Goal: Information Seeking & Learning: Learn about a topic

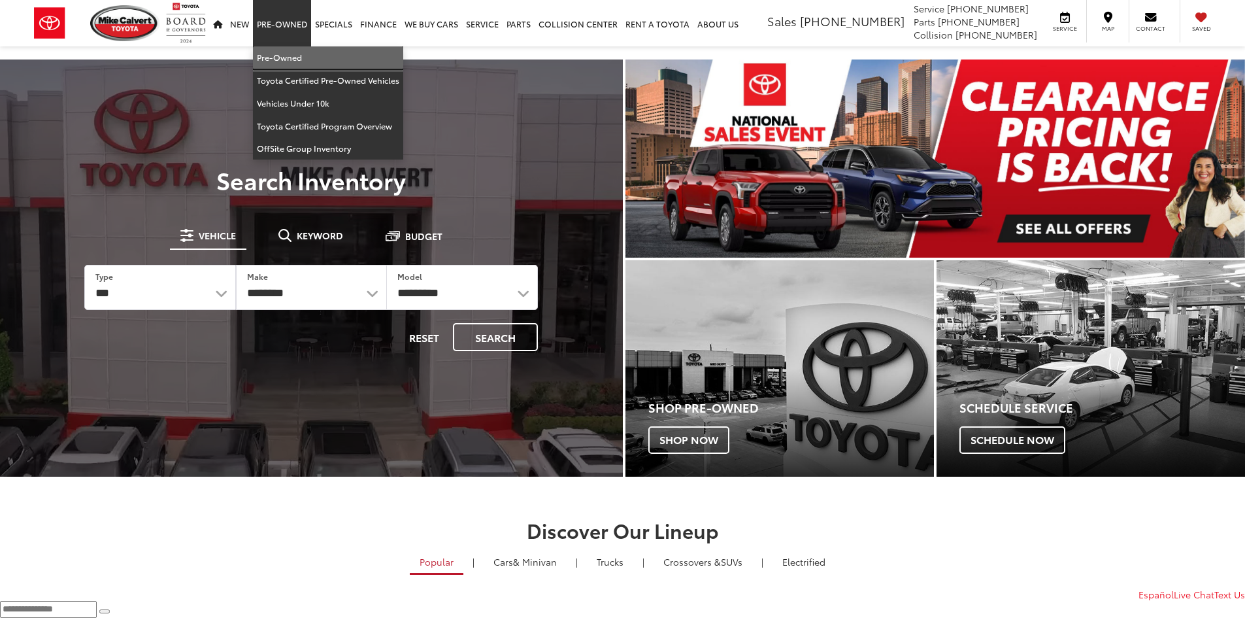
click at [263, 59] on link "Pre-Owned" at bounding box center [328, 57] width 150 height 23
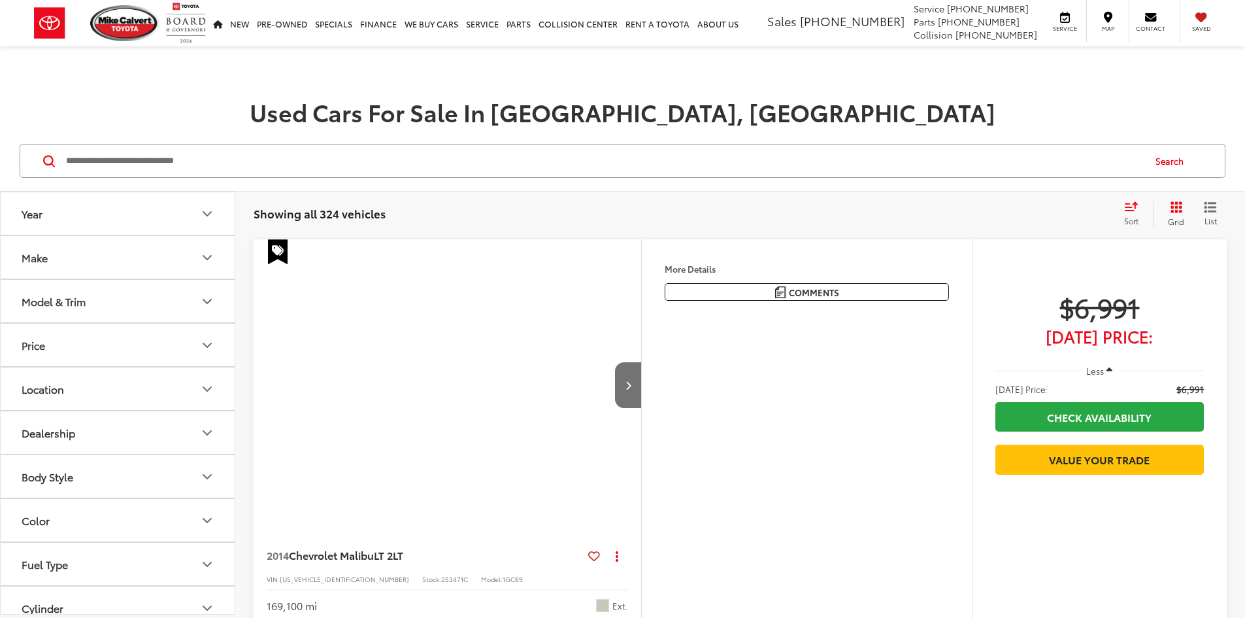
click at [74, 252] on button "Make" at bounding box center [118, 257] width 235 height 42
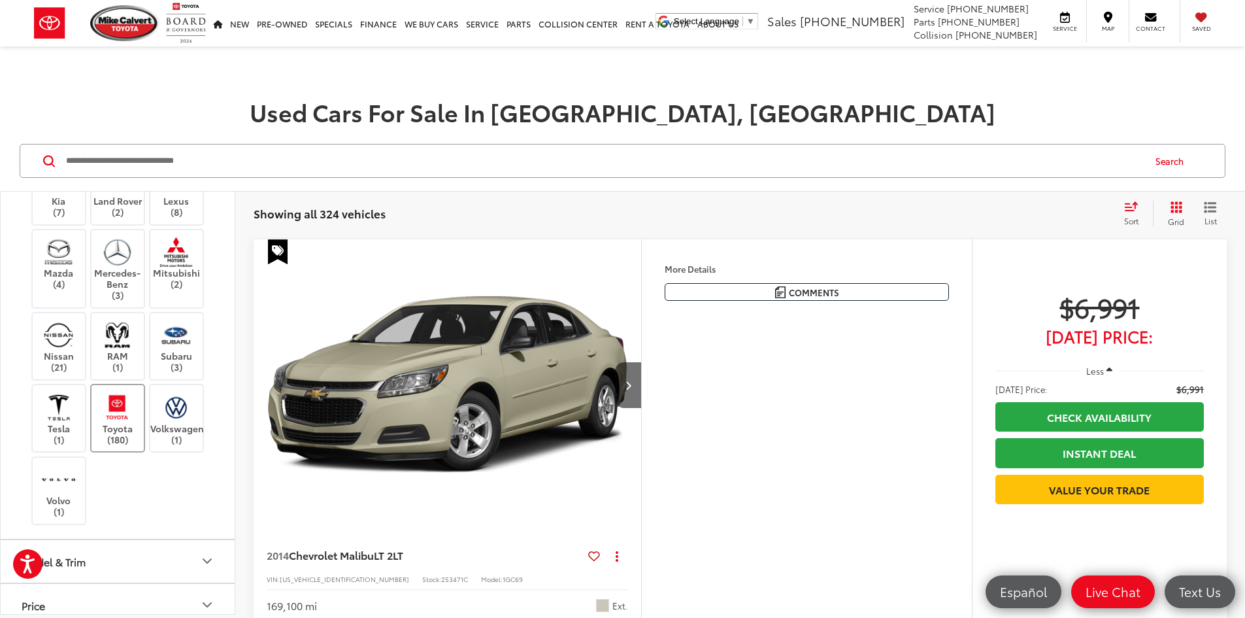
scroll to position [392, 0]
click at [125, 444] on label "Toyota (180)" at bounding box center [117, 417] width 53 height 53
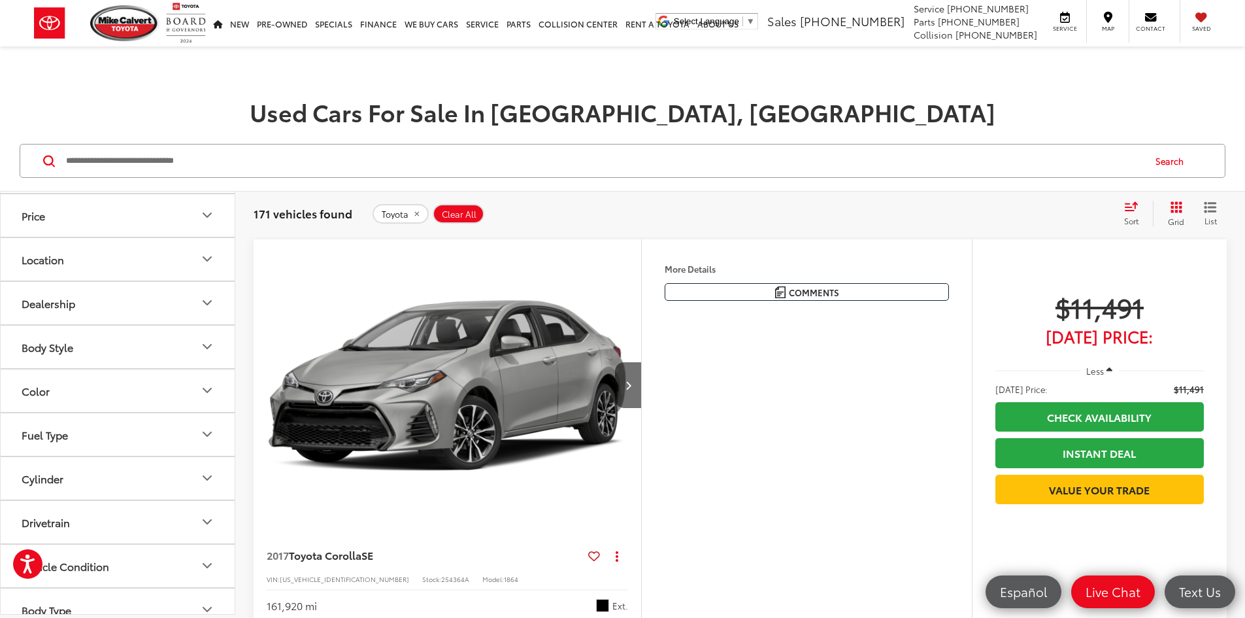
scroll to position [784, 0]
click at [120, 190] on button "Model & Trim" at bounding box center [118, 168] width 235 height 42
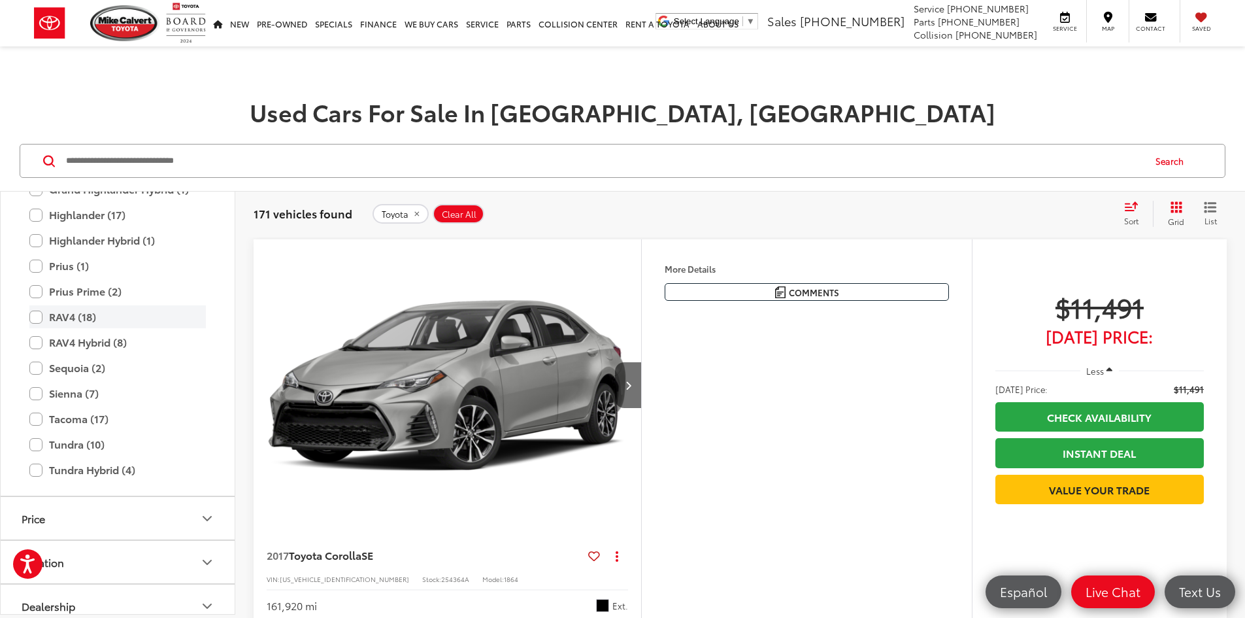
scroll to position [1046, 0]
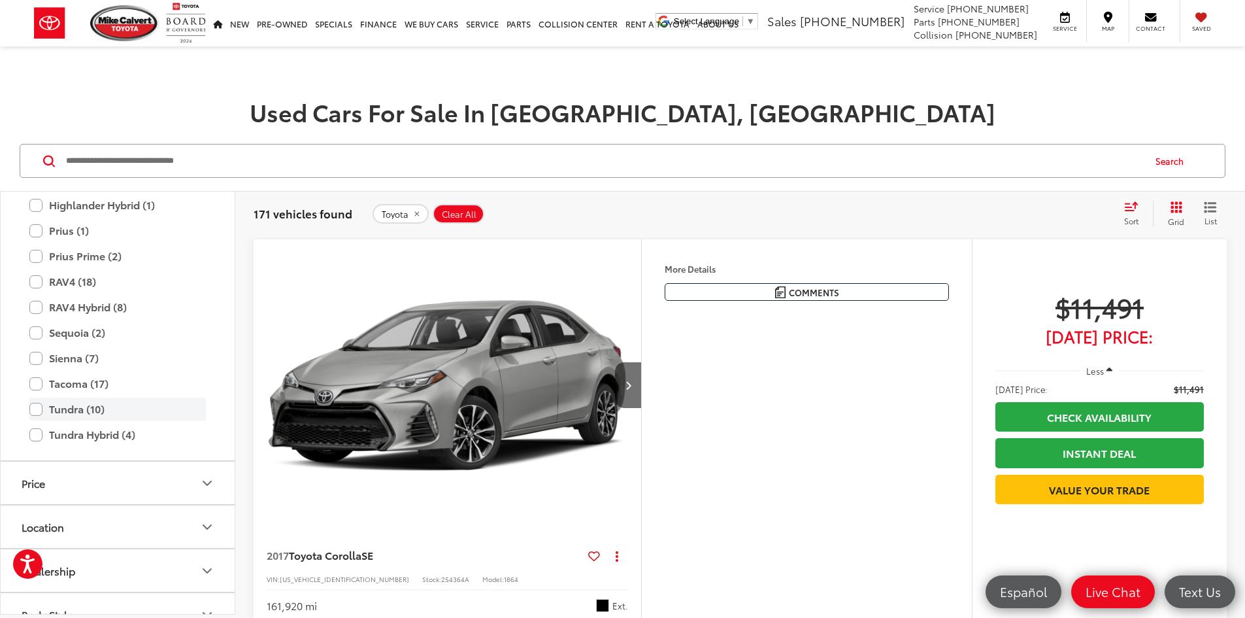
click at [125, 420] on label "Tundra (10)" at bounding box center [117, 408] width 176 height 23
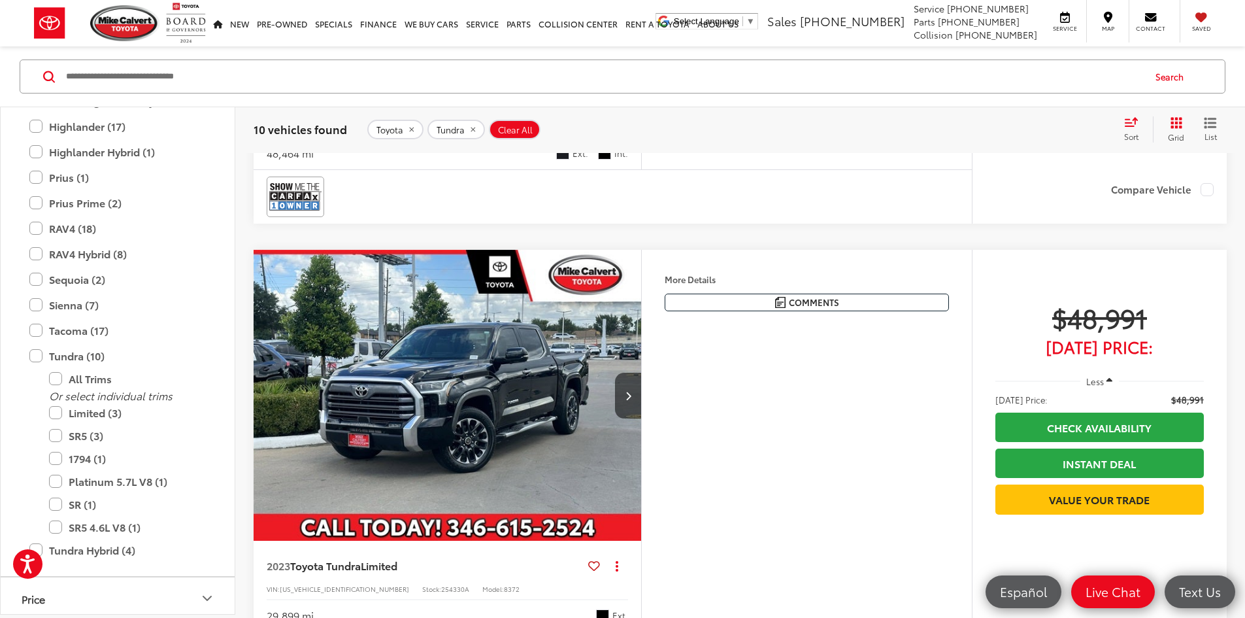
scroll to position [2679, 0]
